Goal: Task Accomplishment & Management: Manage account settings

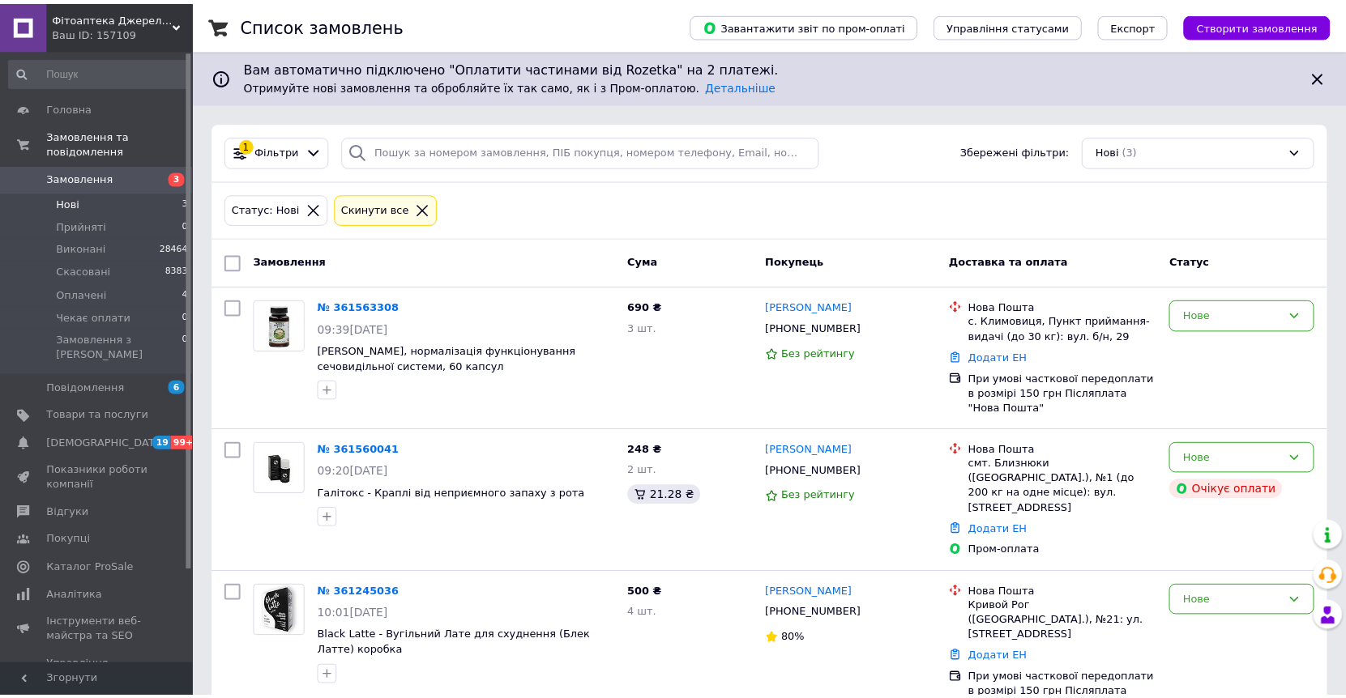
scroll to position [6, 0]
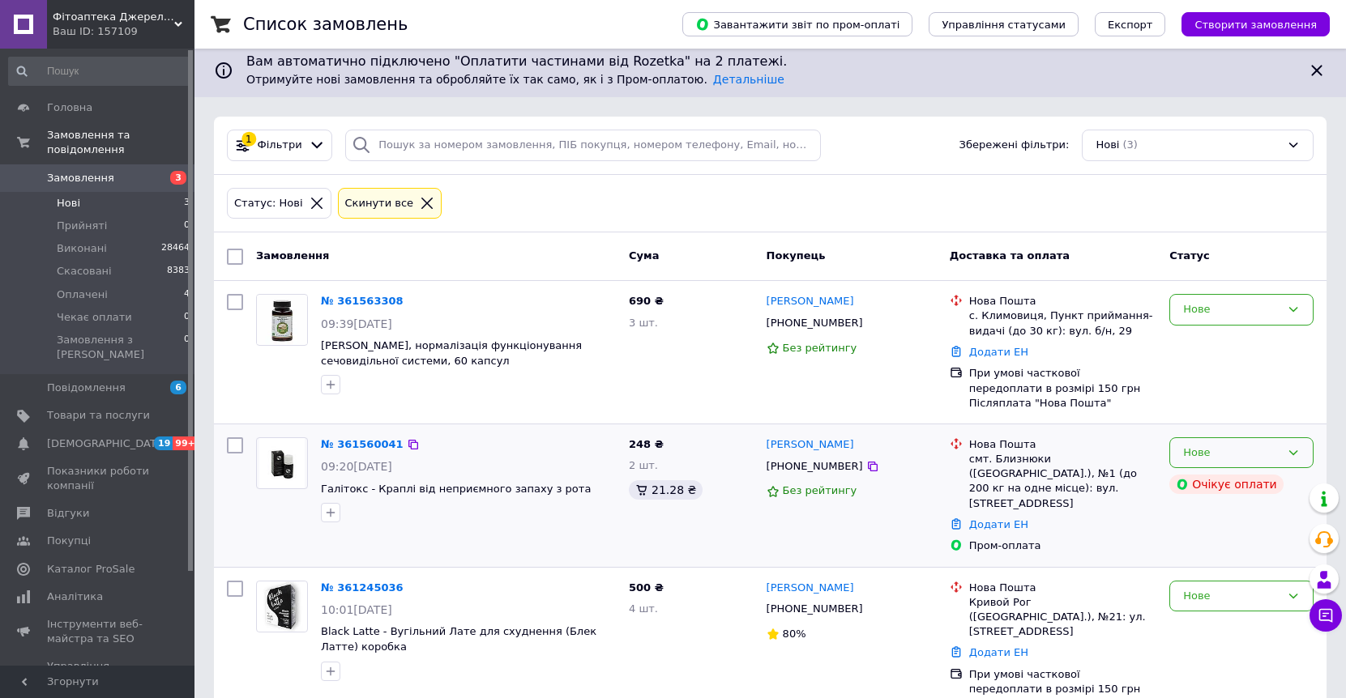
click at [1288, 449] on icon at bounding box center [1293, 452] width 13 height 13
click at [1201, 539] on li "Скасовано" at bounding box center [1241, 546] width 143 height 30
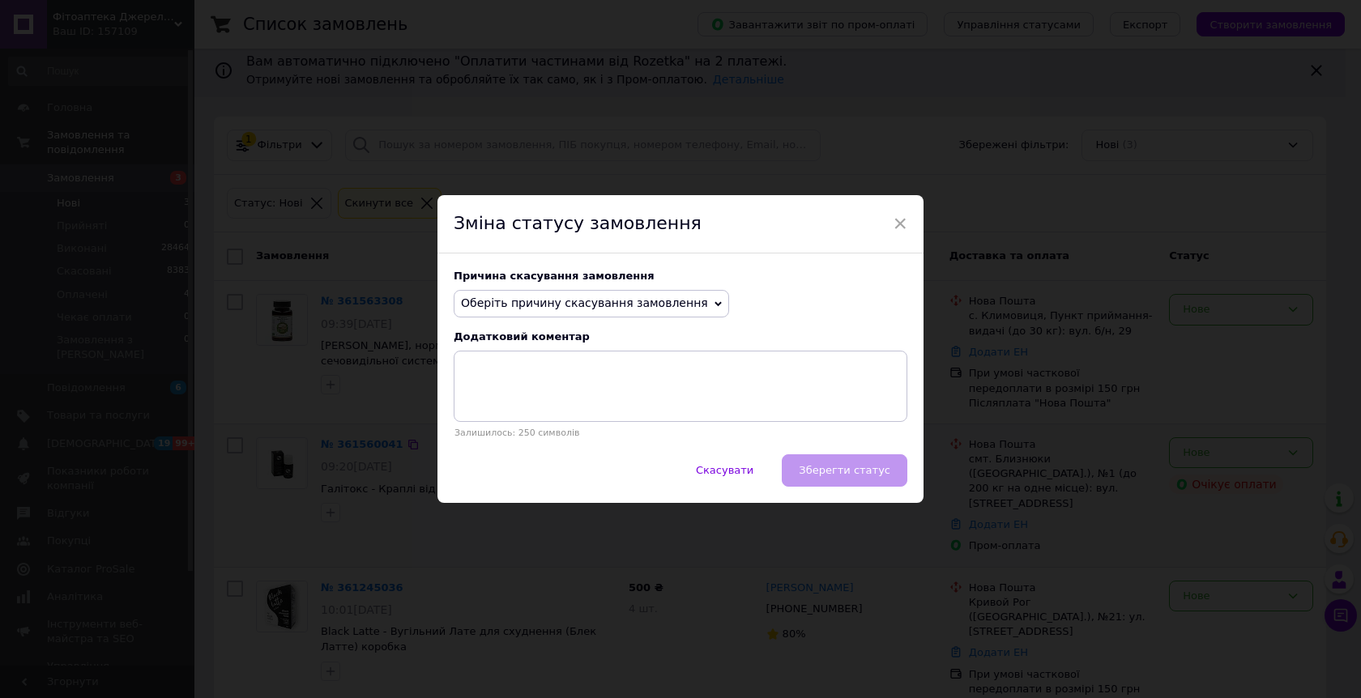
click at [587, 301] on span "Оберіть причину скасування замовлення" at bounding box center [584, 303] width 247 height 13
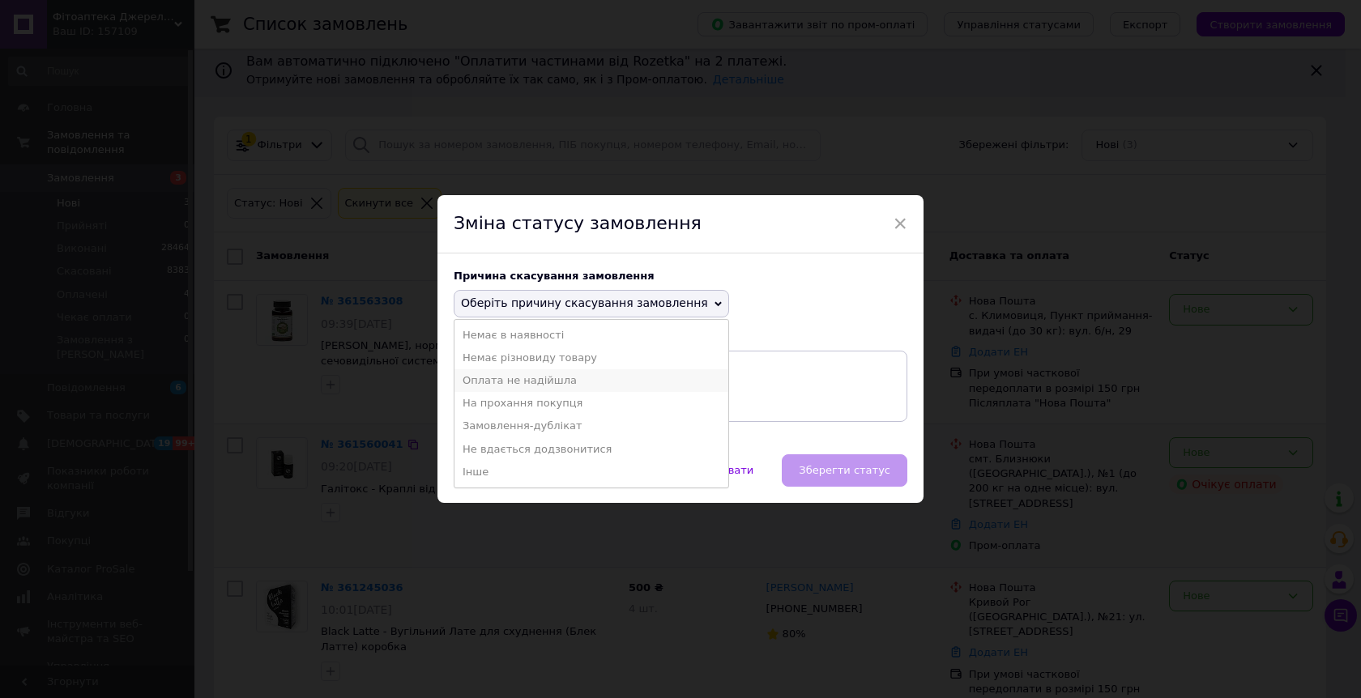
click at [464, 382] on li "Оплата не надійшла" at bounding box center [591, 380] width 274 height 23
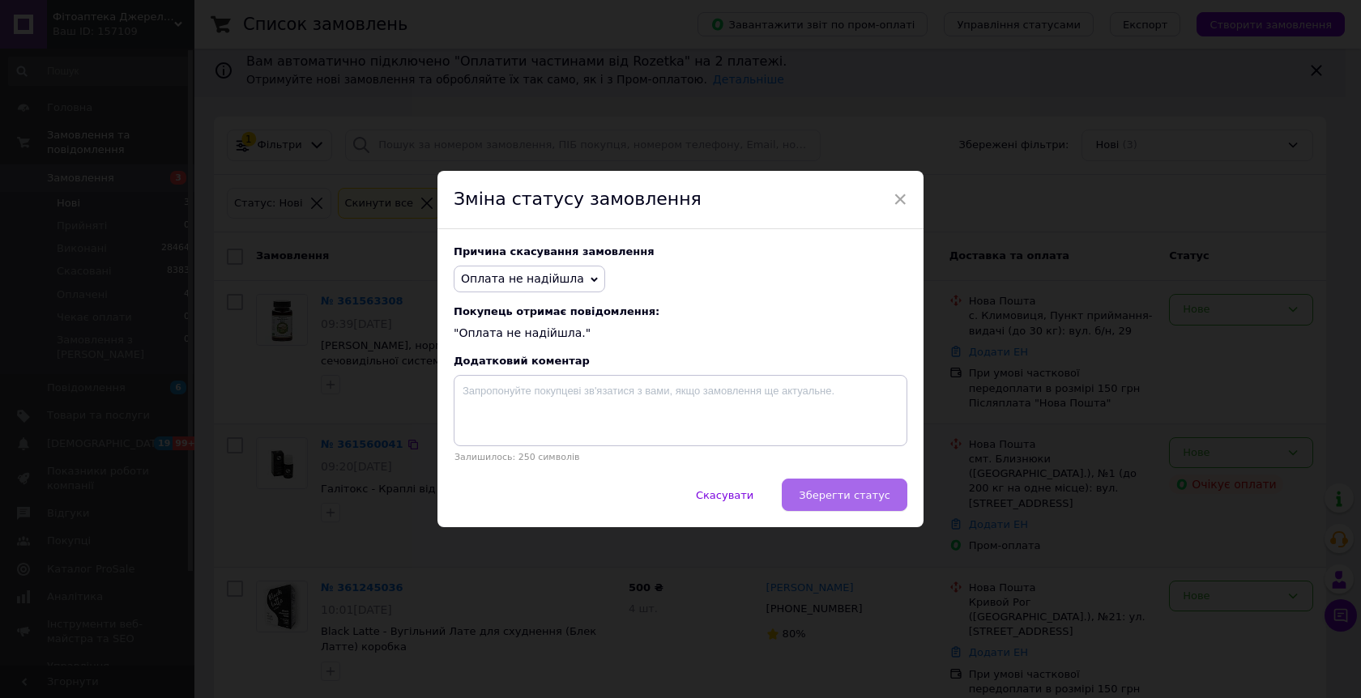
click at [835, 492] on span "Зберегти статус" at bounding box center [845, 495] width 92 height 12
